Goal: Task Accomplishment & Management: Use online tool/utility

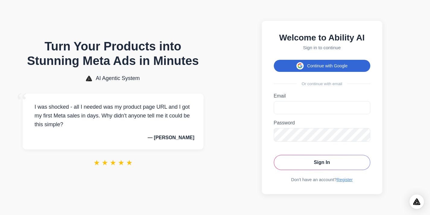
click at [326, 68] on button "Continue with Google" at bounding box center [322, 66] width 96 height 12
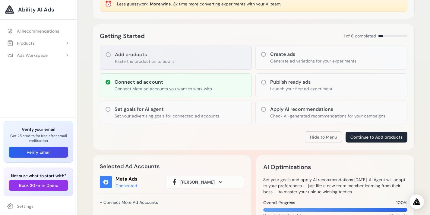
scroll to position [194, 0]
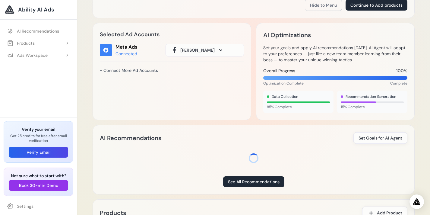
click at [233, 53] on button "Romain van der Cam" at bounding box center [205, 50] width 78 height 13
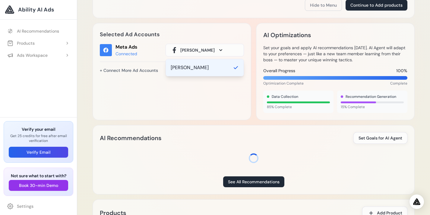
click at [220, 101] on div "Selected Ad Accounts Meta Ads Connected Romain van der Cam Romain van der Cam +…" at bounding box center [172, 71] width 159 height 97
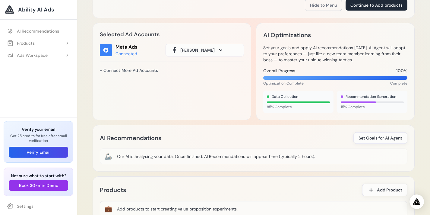
scroll to position [285, 0]
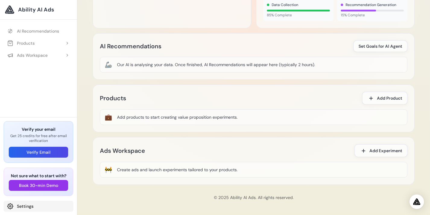
click at [28, 204] on link "Settings" at bounding box center [39, 206] width 70 height 11
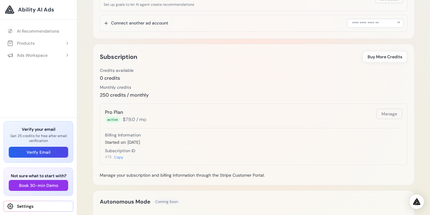
scroll to position [185, 0]
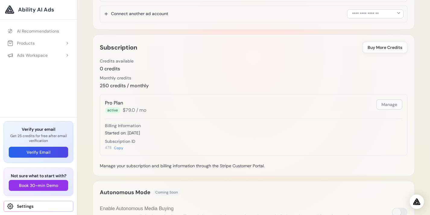
click at [384, 107] on button "Manage" at bounding box center [389, 104] width 26 height 10
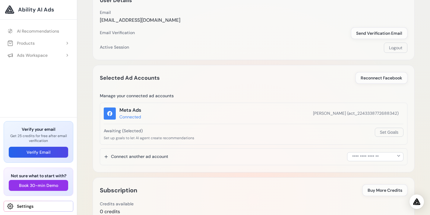
scroll to position [0, 0]
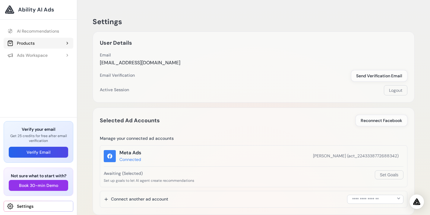
click at [36, 44] on button "Products" at bounding box center [39, 43] width 70 height 11
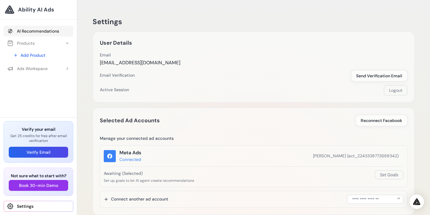
click at [30, 33] on link "AI Recommendations" at bounding box center [39, 31] width 70 height 11
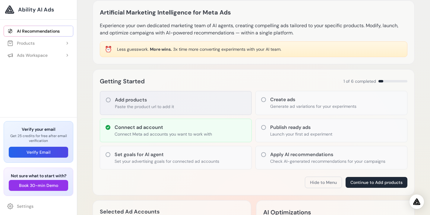
scroll to position [17, 0]
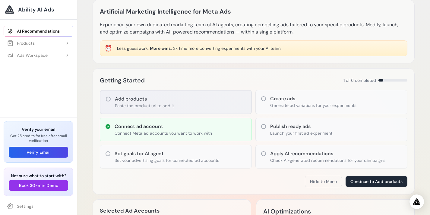
click at [174, 96] on div "Add products Paste the product url to add it" at bounding box center [176, 102] width 152 height 24
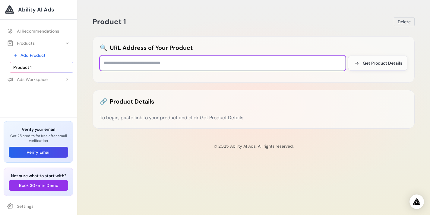
click at [183, 61] on input "text" at bounding box center [223, 62] width 246 height 15
paste input "**********"
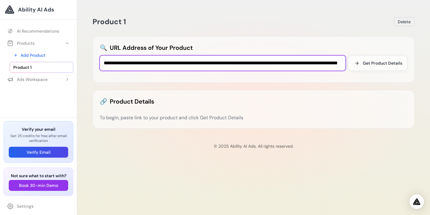
scroll to position [0, 90]
type input "**********"
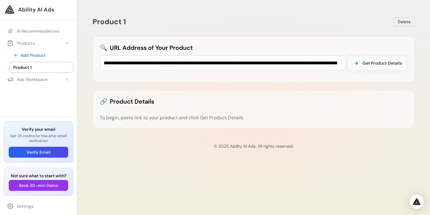
click at [382, 63] on span "Get Product Details" at bounding box center [382, 63] width 40 height 6
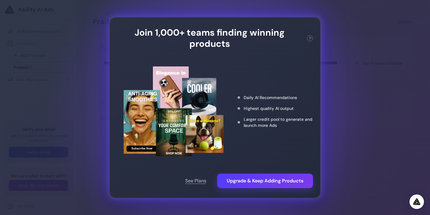
click at [346, 98] on div "Join 1,000+ teams finding winning products ? This action needs 1 credit. You ha…" at bounding box center [215, 107] width 430 height 215
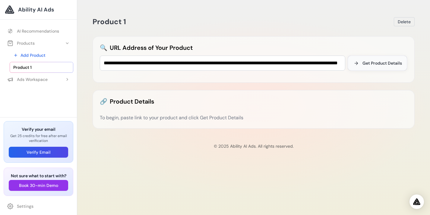
click at [375, 62] on span "Get Product Details" at bounding box center [382, 63] width 40 height 6
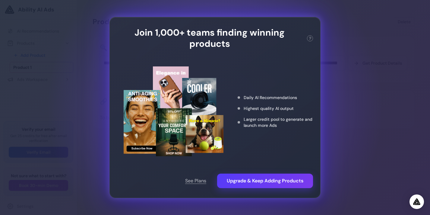
click at [366, 65] on div "Join 1,000+ teams finding winning products ? This action needs 1 credit. You ha…" at bounding box center [215, 107] width 430 height 215
